Goal: Complete application form: Complete application form

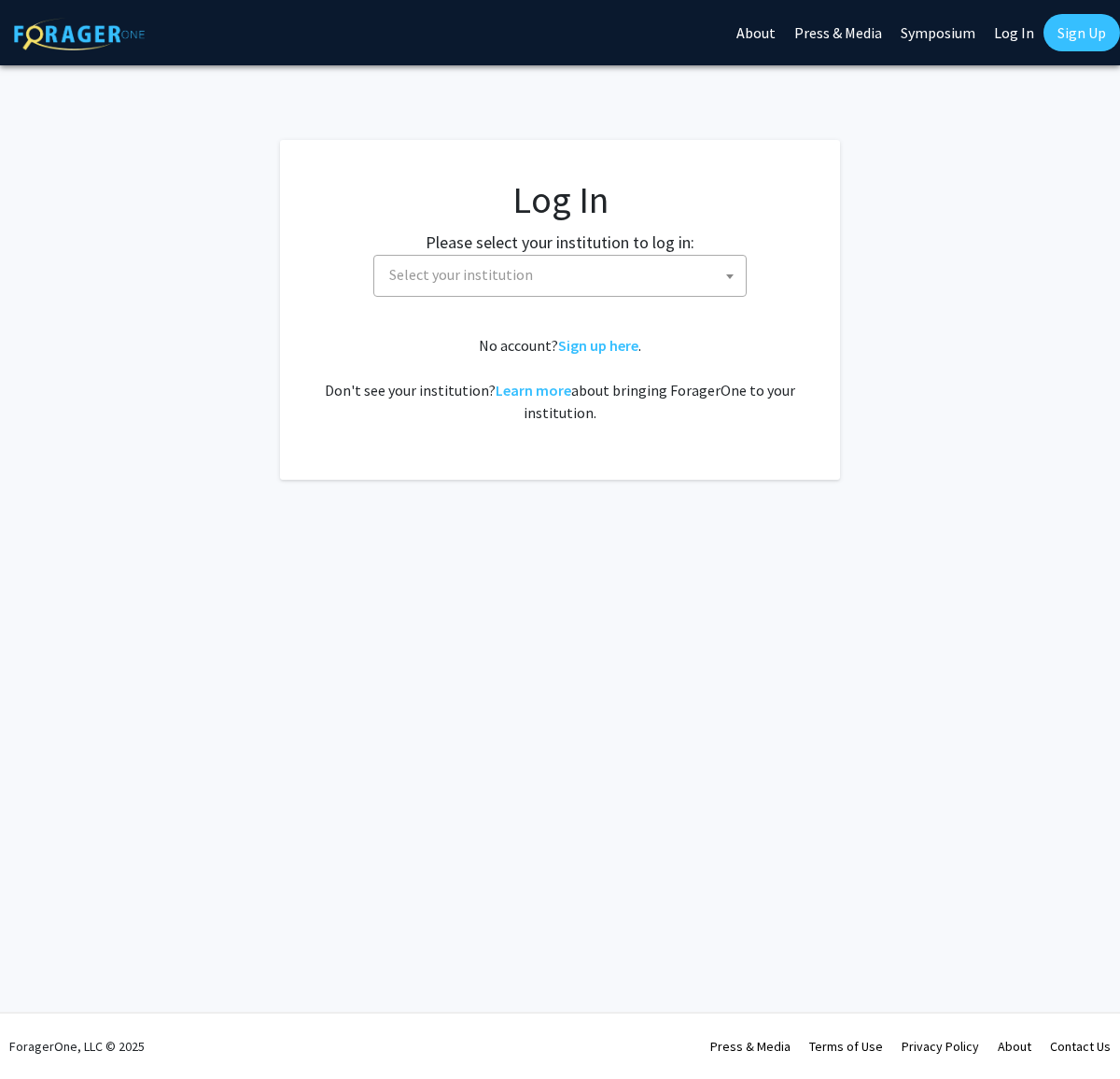
select select
click at [549, 262] on span "Select your institution" at bounding box center [563, 275] width 364 height 38
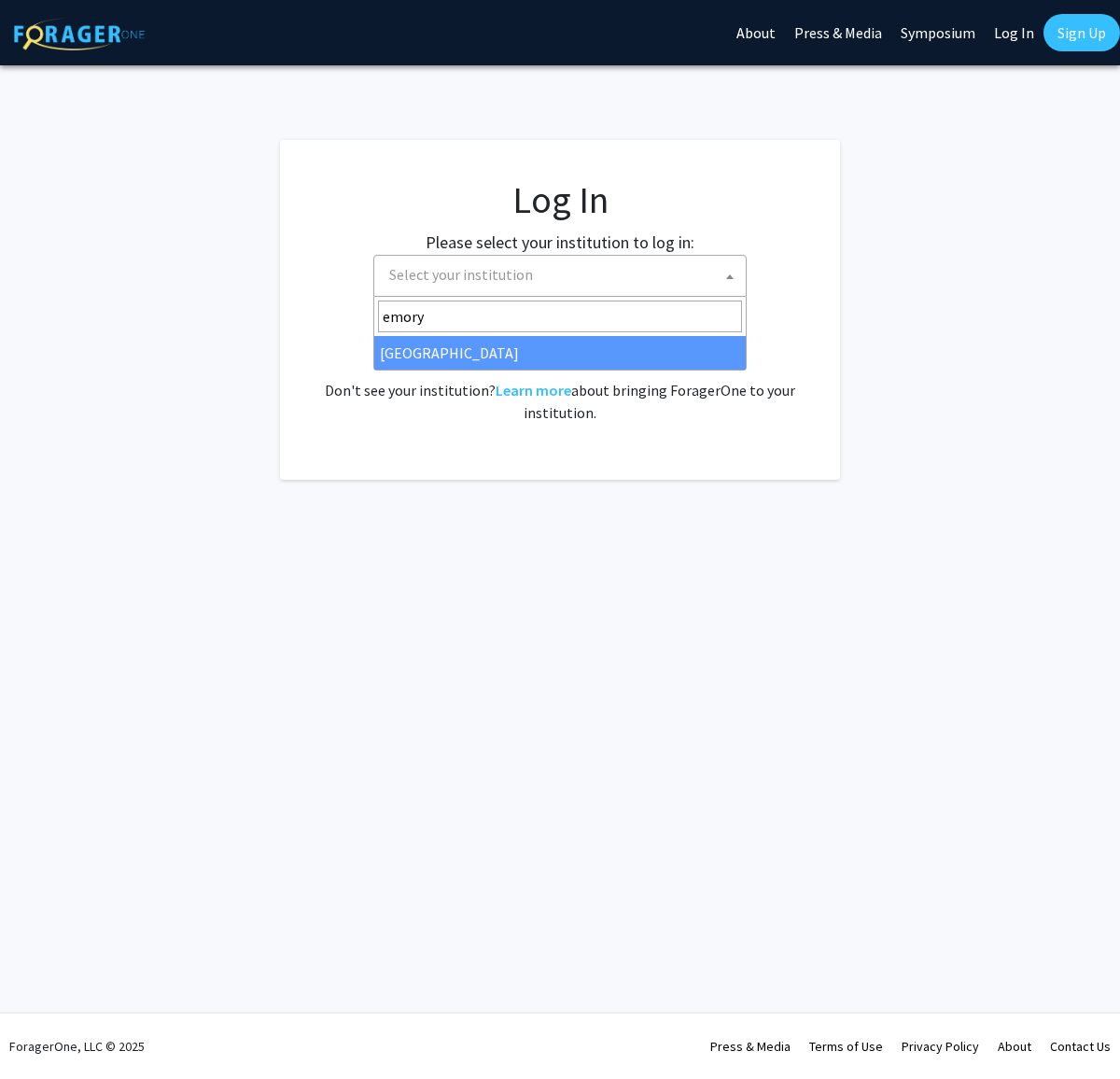
type input "emory"
select select "12"
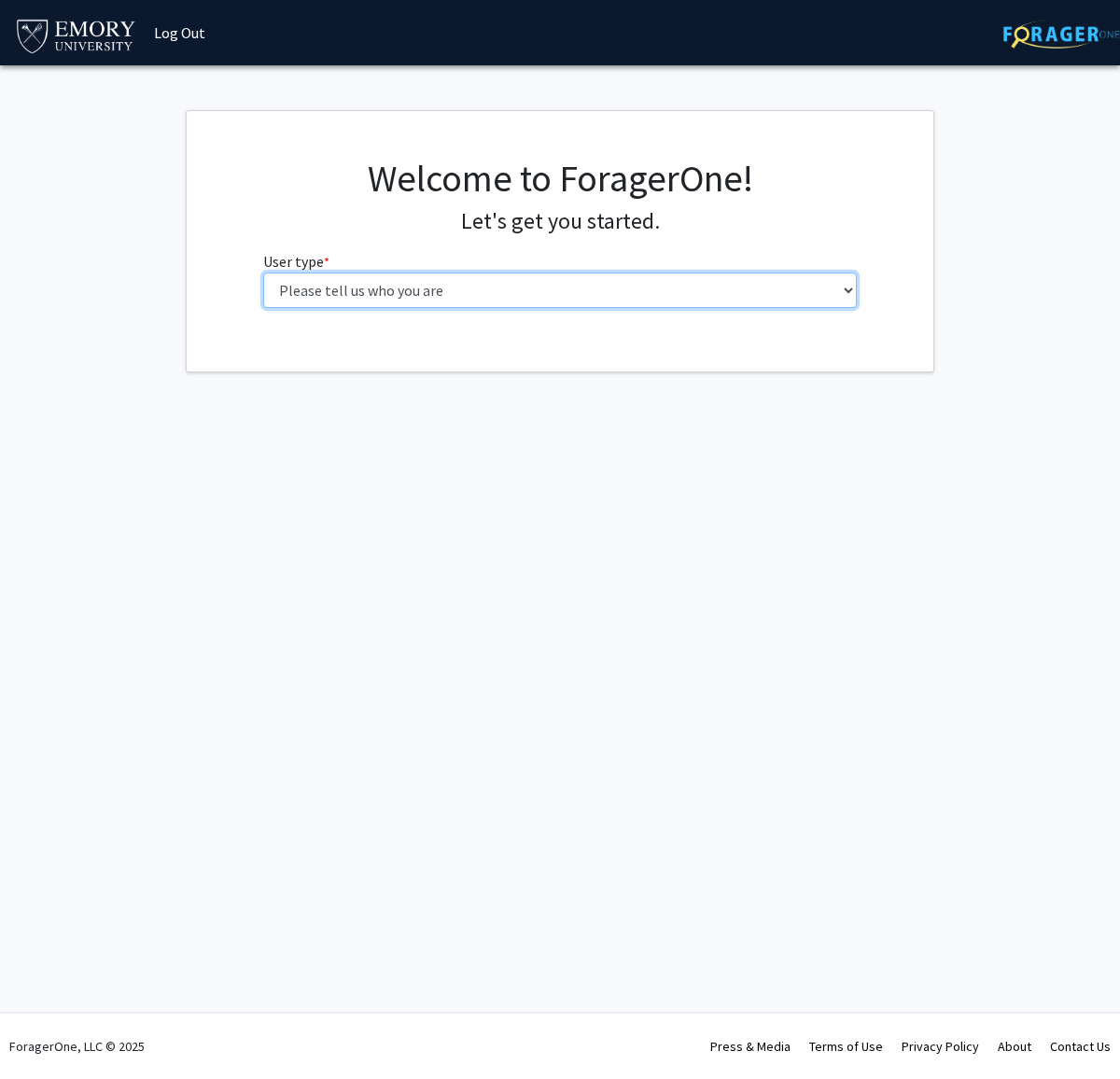
select select "1: undergrad"
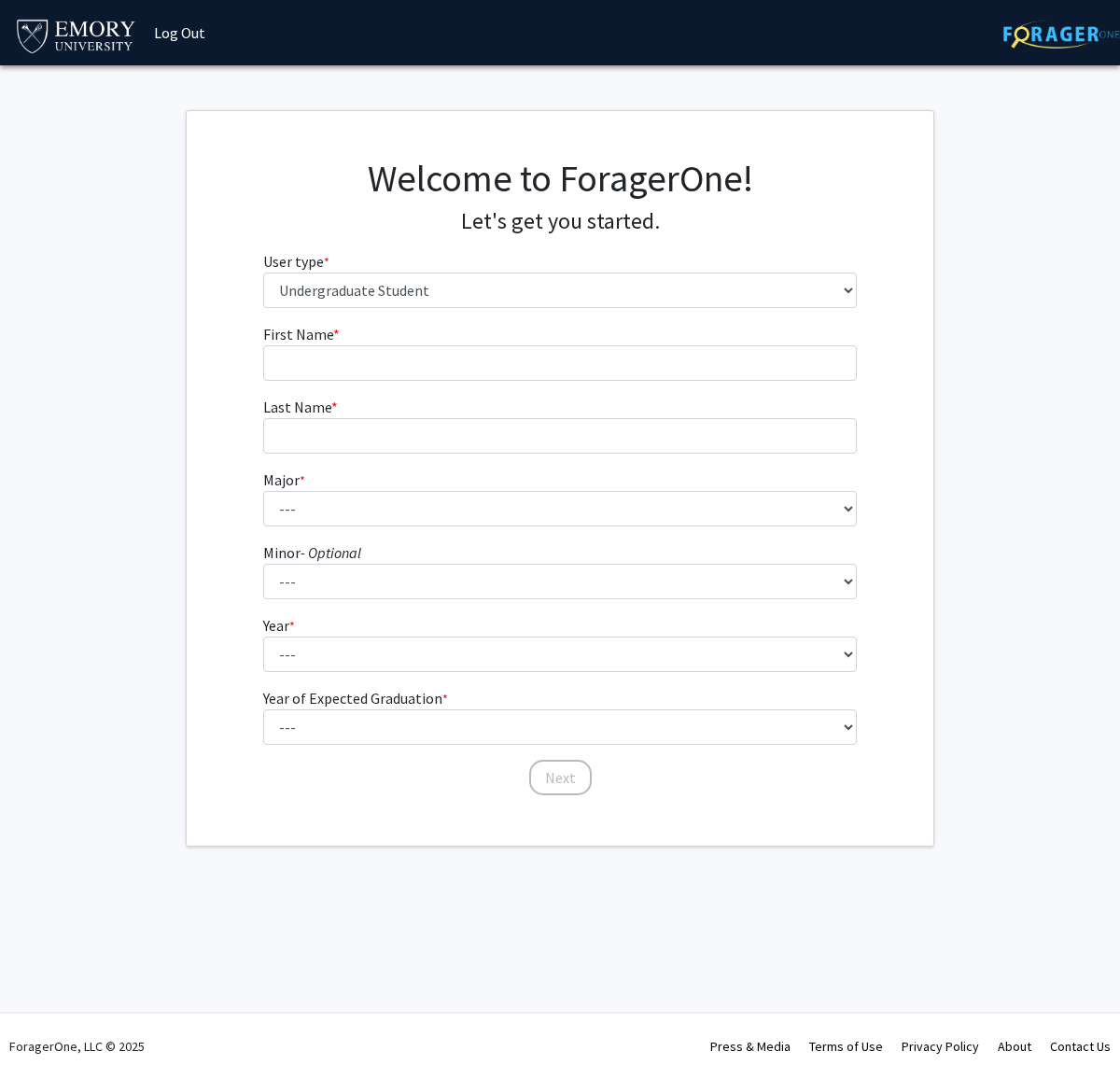
click at [393, 388] on form "First Name * required Last Name * required Major * required --- Accounting Afri…" at bounding box center [561, 550] width 595 height 455
click at [372, 366] on input "First Name * required" at bounding box center [561, 363] width 595 height 36
type input "[PERSON_NAME]"
click at [329, 432] on input "Last Name * required" at bounding box center [561, 436] width 595 height 36
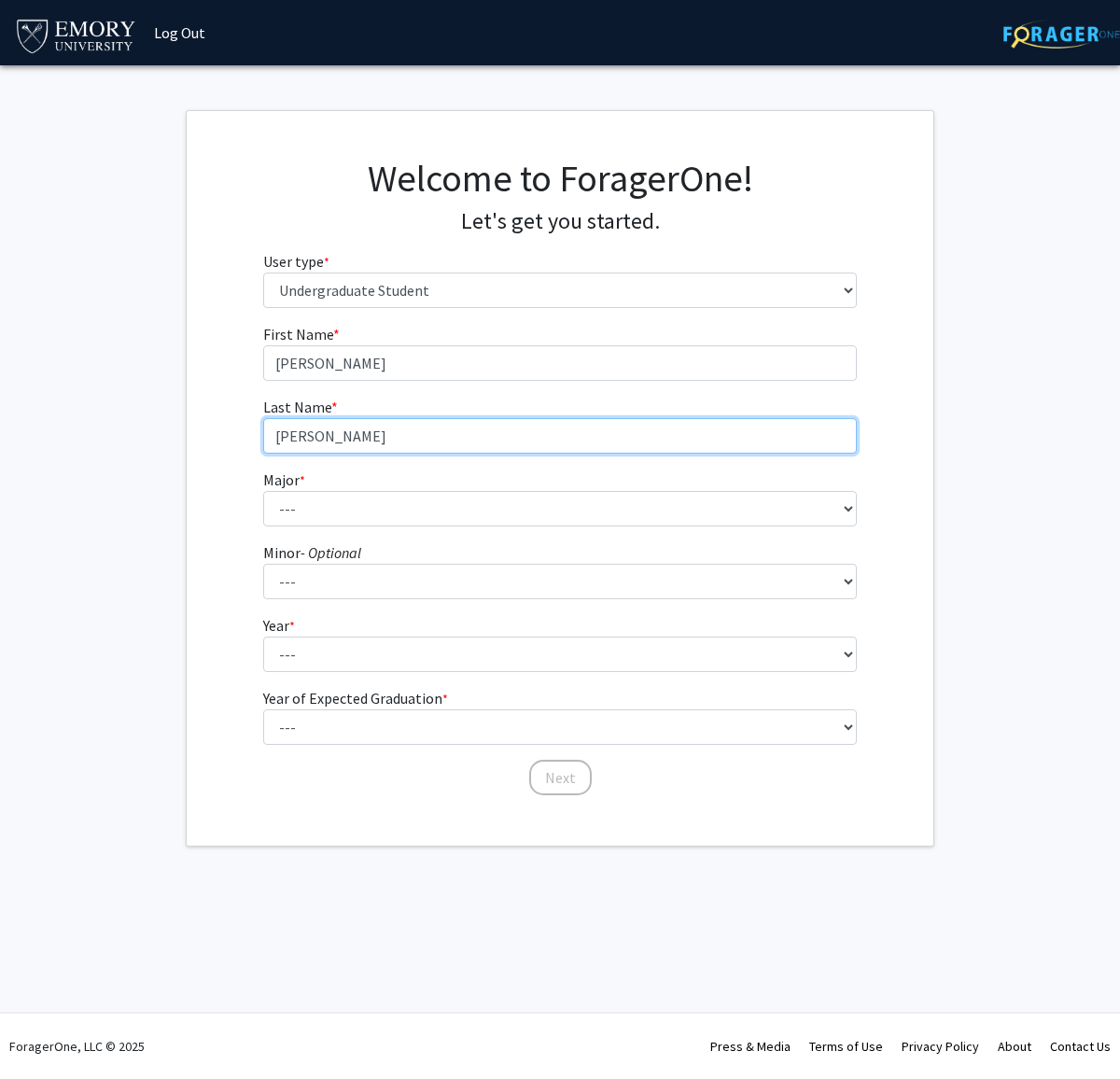
type input "[PERSON_NAME]"
click at [310, 526] on form "First Name * required [PERSON_NAME] Last Name * required [PERSON_NAME] Major * …" at bounding box center [561, 550] width 595 height 455
click at [311, 489] on fg-select "Major * required --- Accounting African American Studies African Studies Americ…" at bounding box center [561, 497] width 595 height 58
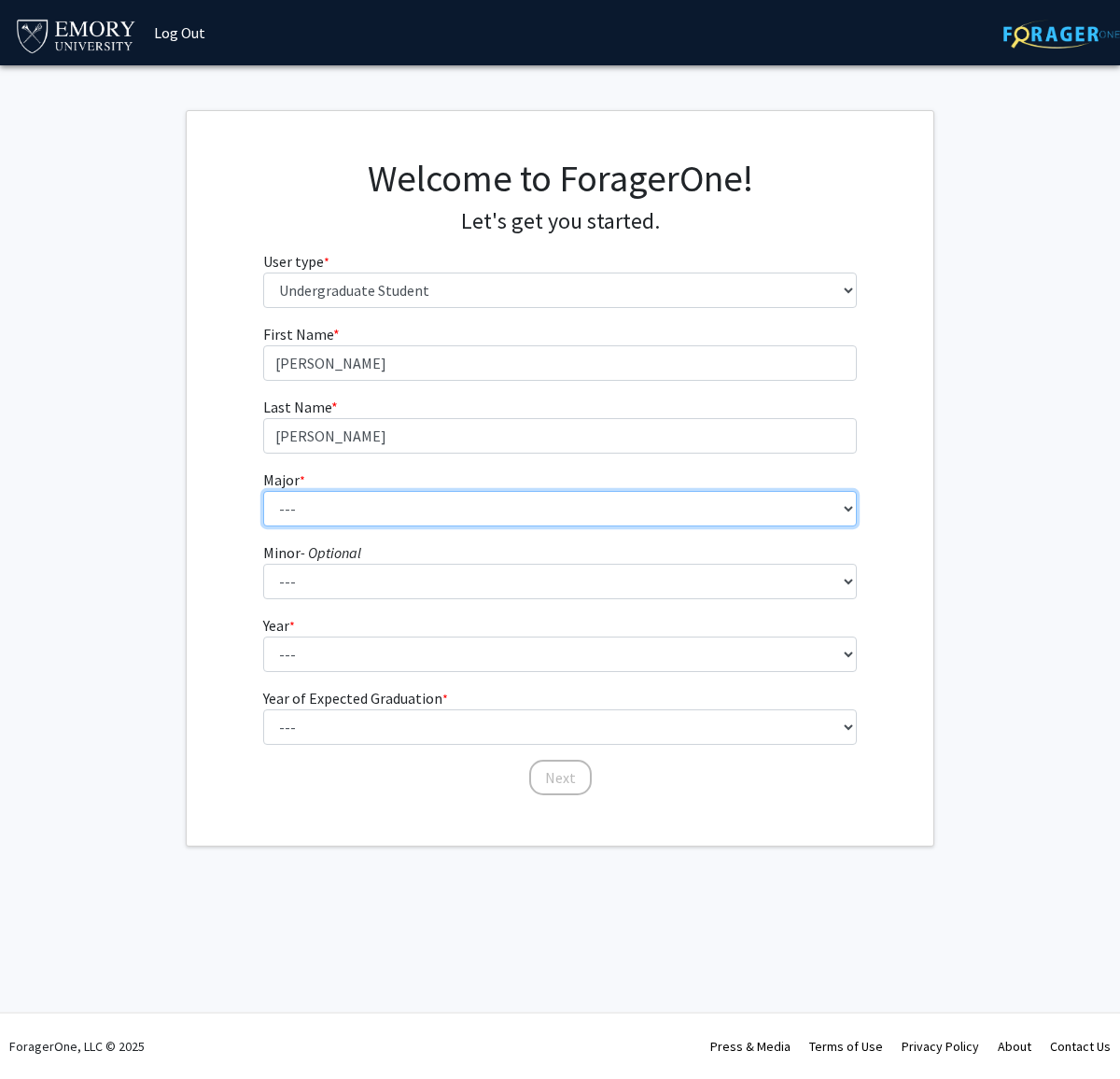
select select "63: 1023"
